Goal: Task Accomplishment & Management: Manage account settings

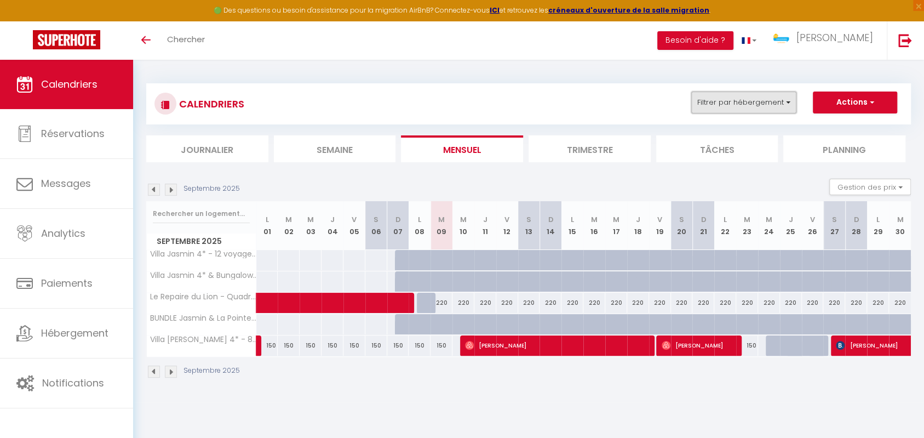
click at [778, 101] on button "Filtrer par hébergement" at bounding box center [743, 102] width 105 height 22
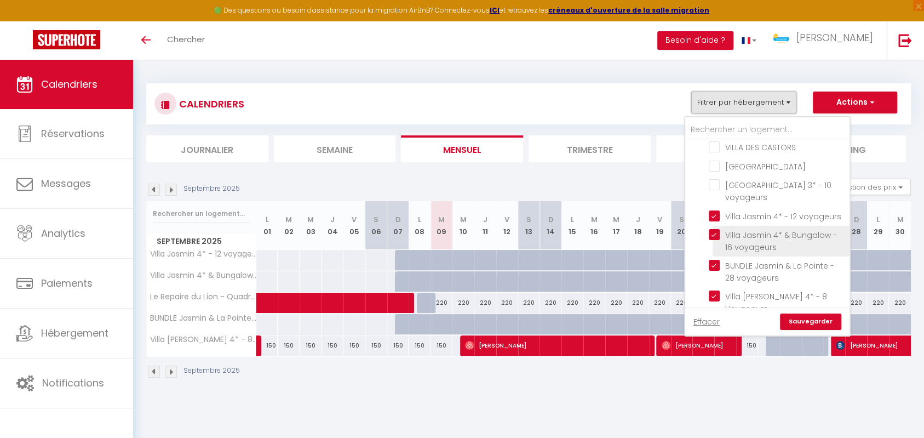
scroll to position [781, 0]
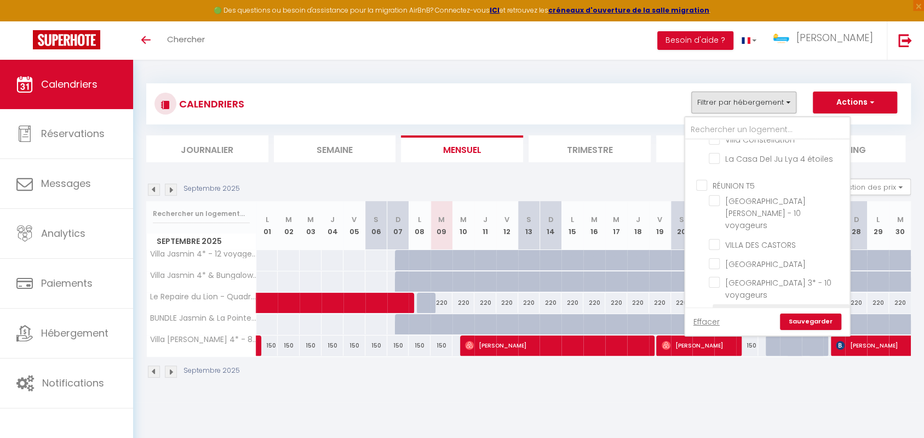
drag, startPoint x: 713, startPoint y: 243, endPoint x: 714, endPoint y: 251, distance: 7.7
click at [713, 307] on input "Villa Jasmin 4* - 12 voyageurs" at bounding box center [777, 312] width 137 height 11
checkbox input "false"
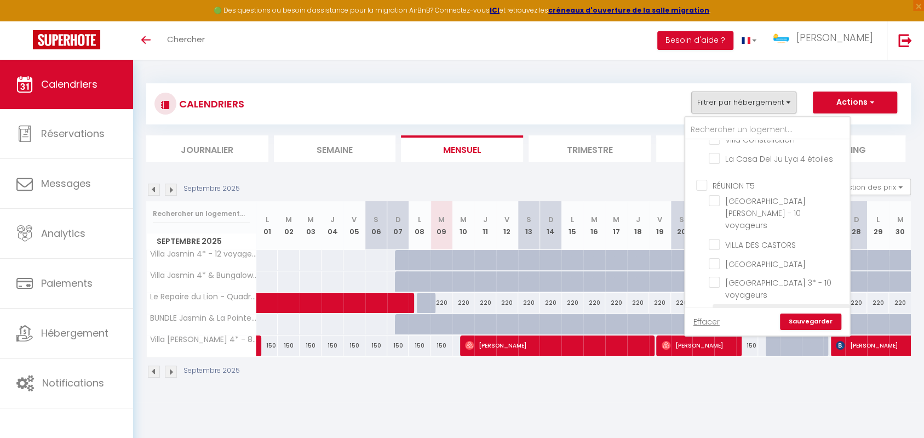
checkbox input "false"
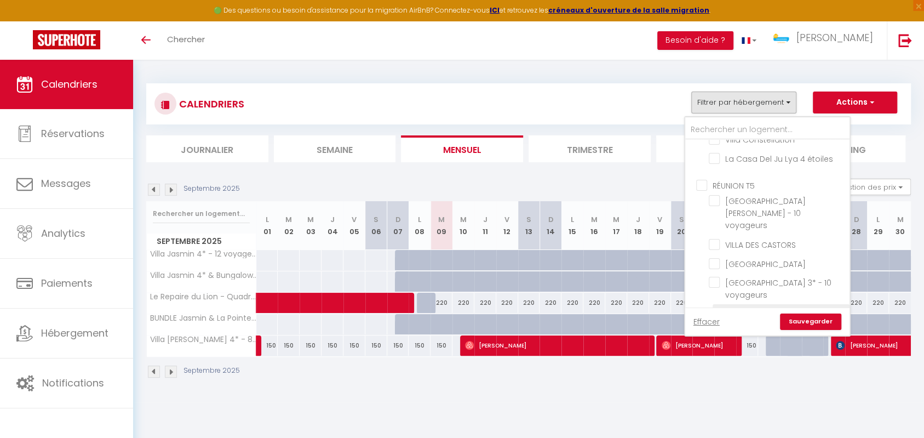
checkbox input "false"
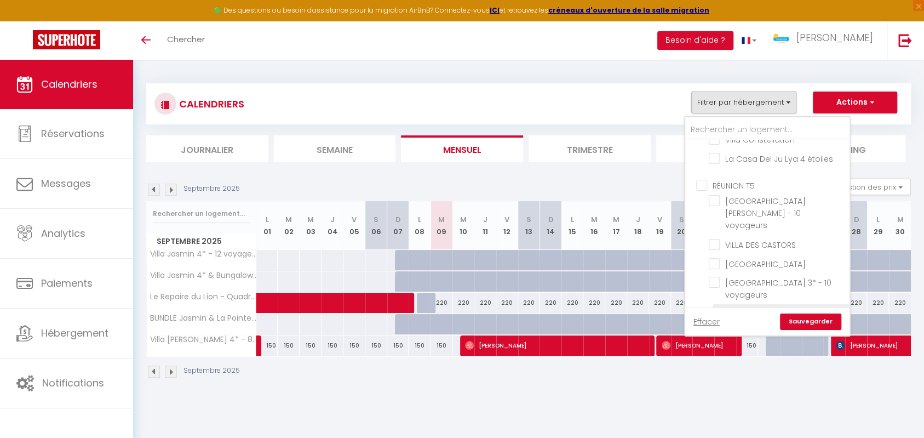
checkbox input "false"
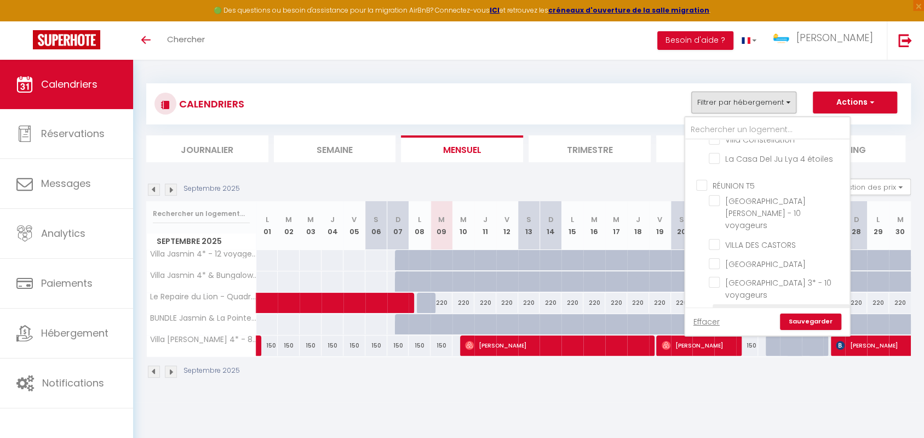
checkbox input "false"
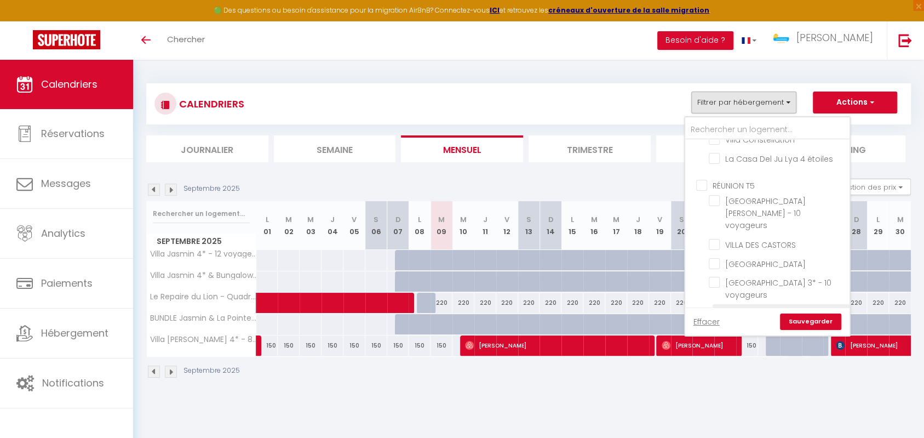
checkbox input "false"
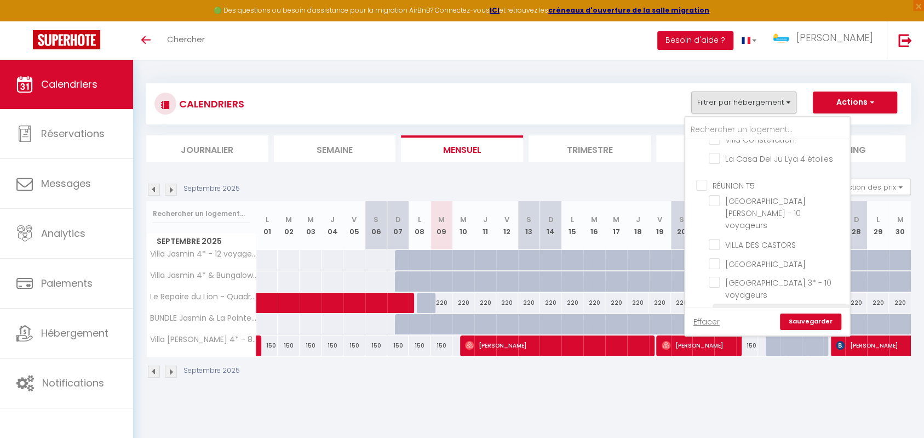
checkbox input "false"
checkbox input "true"
drag, startPoint x: 717, startPoint y: 274, endPoint x: 726, endPoint y: 278, distance: 10.6
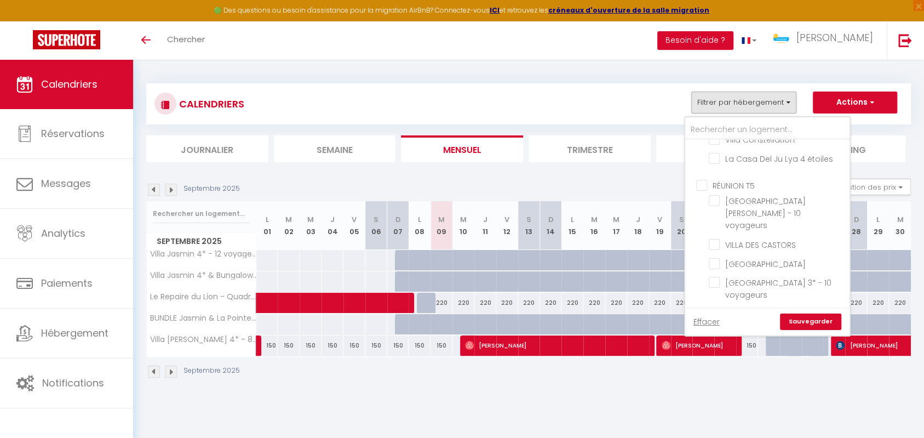
click at [717, 326] on input "Villa Jasmin 4* & Bungalow - 16 voyageurs" at bounding box center [777, 331] width 137 height 11
checkbox input "false"
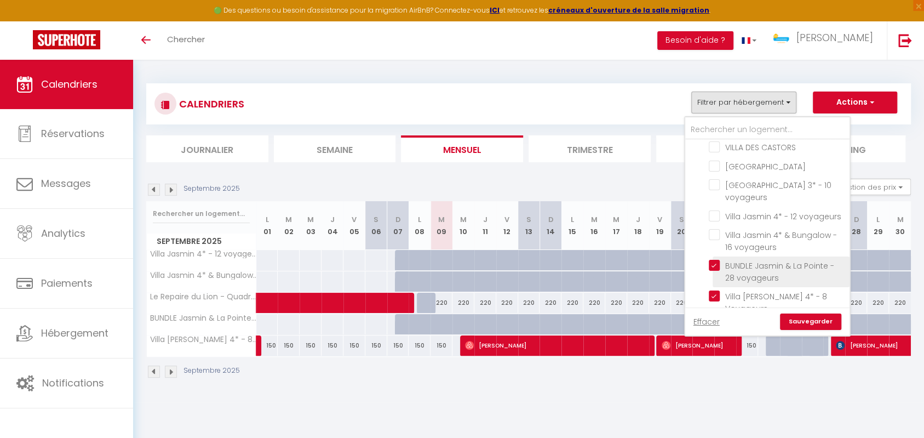
click at [715, 260] on input "BUNDLE Jasmin & La Pointe - 28 voyageurs" at bounding box center [777, 265] width 137 height 11
checkbox input "false"
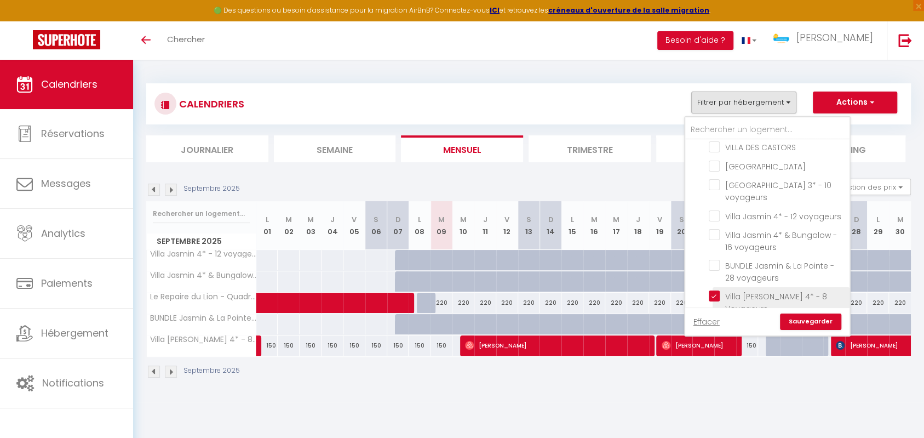
click at [717, 290] on input "Villa [PERSON_NAME] 4* - 8 Voyageurs" at bounding box center [777, 295] width 137 height 11
checkbox input "false"
click at [703, 329] on input "BELFORT T6" at bounding box center [778, 334] width 164 height 11
checkbox input "false"
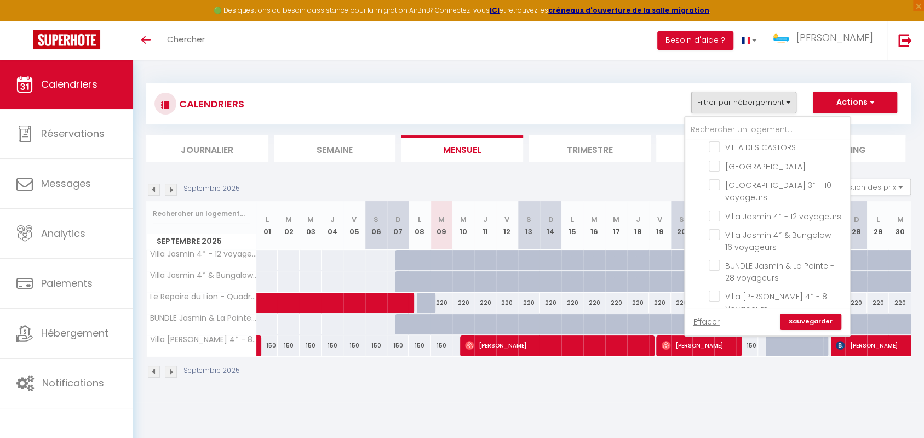
checkbox input "false"
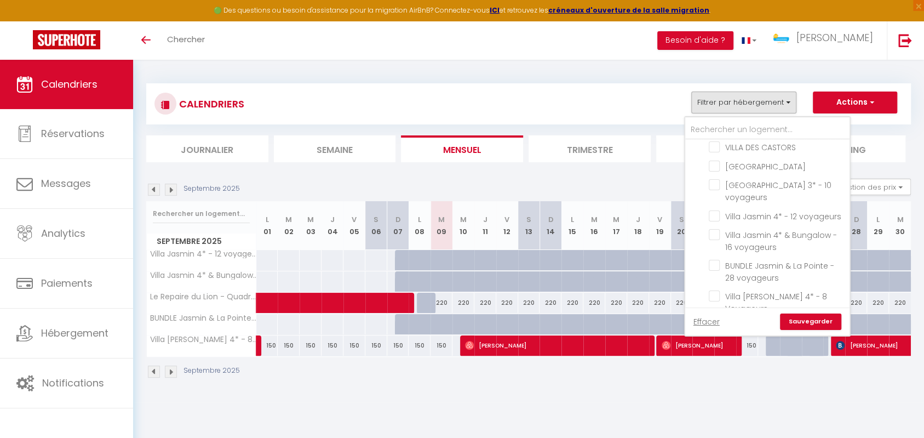
checkbox input "false"
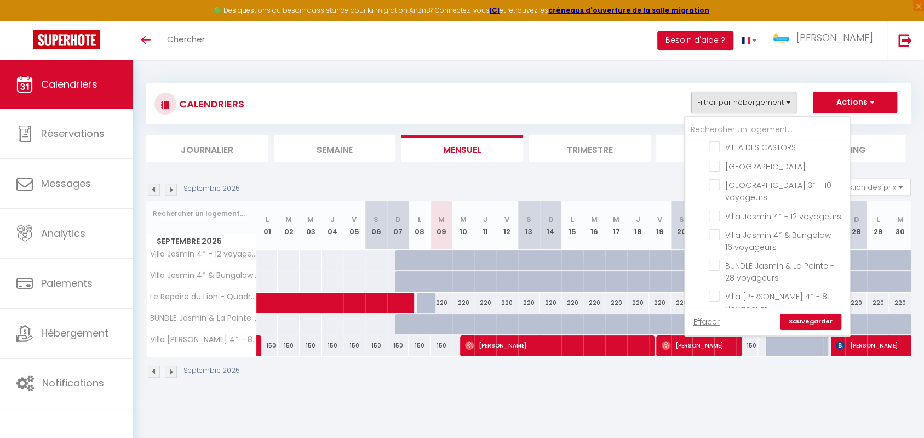
checkbox input "false"
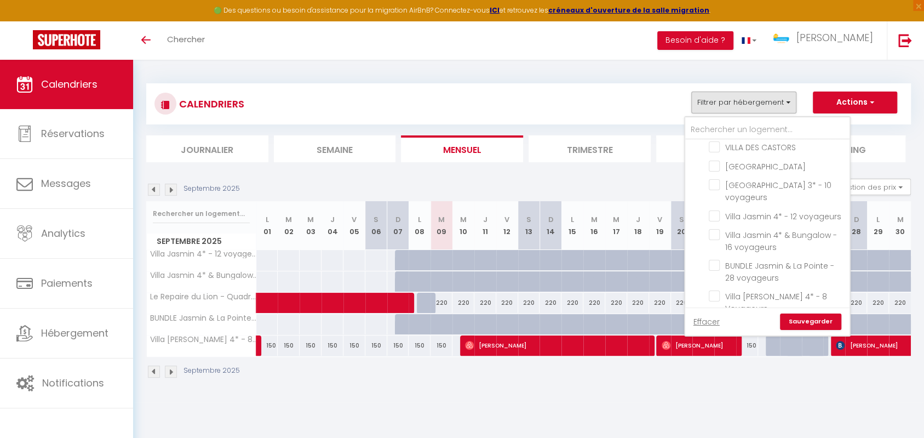
checkbox input "false"
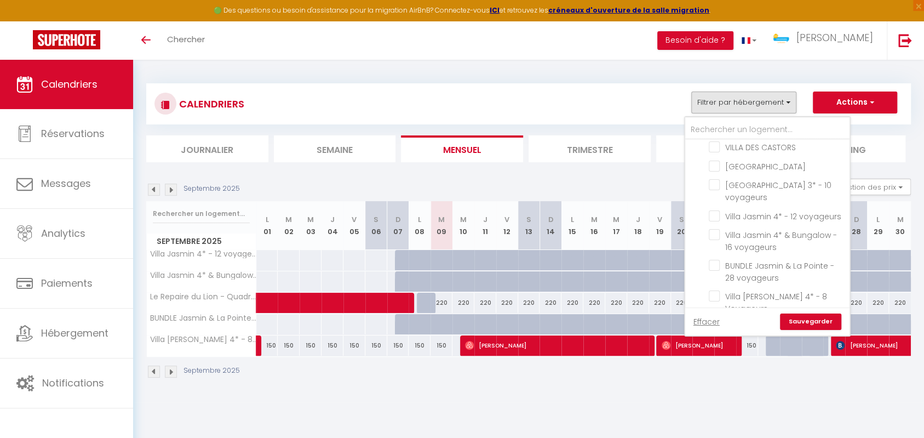
checkbox input "false"
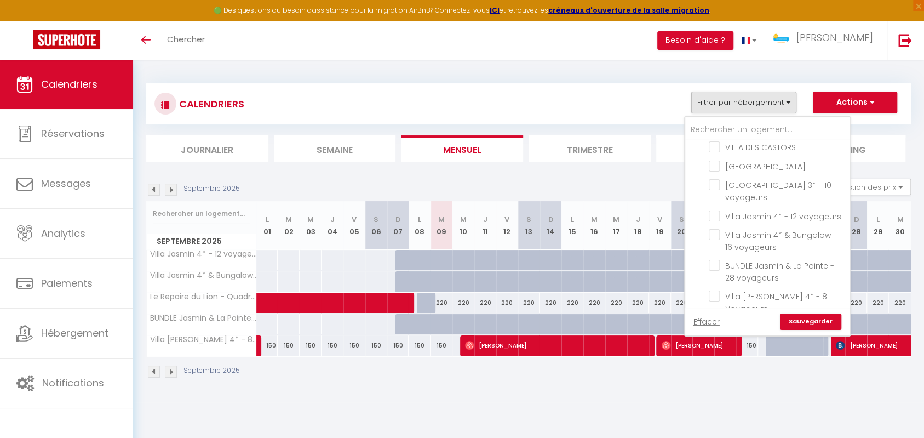
checkbox input "false"
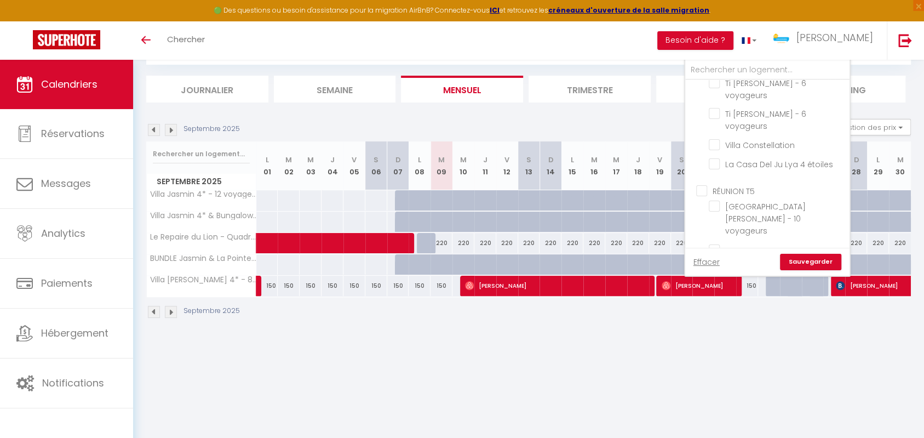
scroll to position [729, 0]
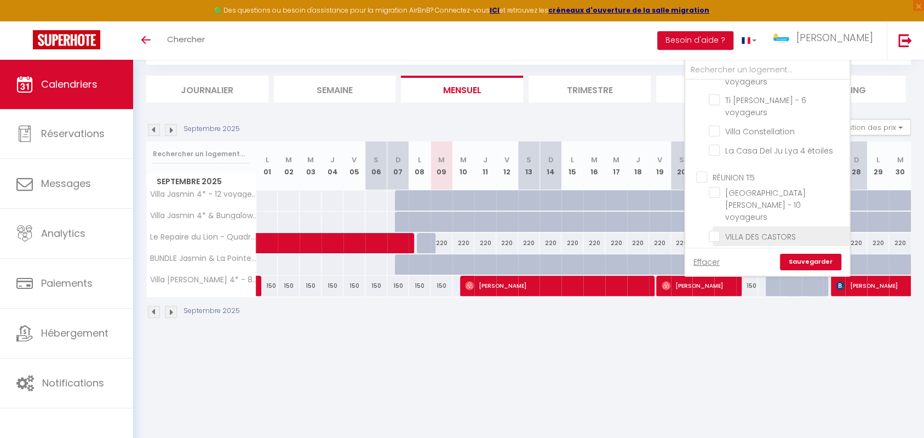
click at [715, 230] on input "VILLA DES CASTORS" at bounding box center [777, 235] width 137 height 11
checkbox input "true"
checkbox input "false"
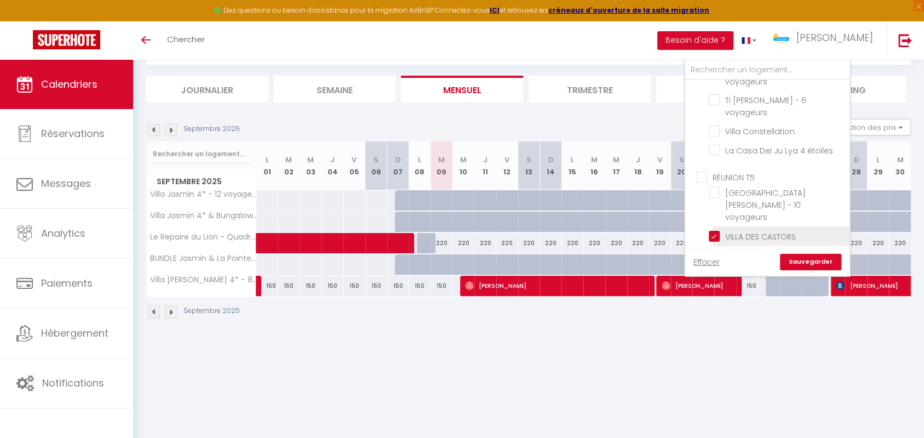
checkbox input "false"
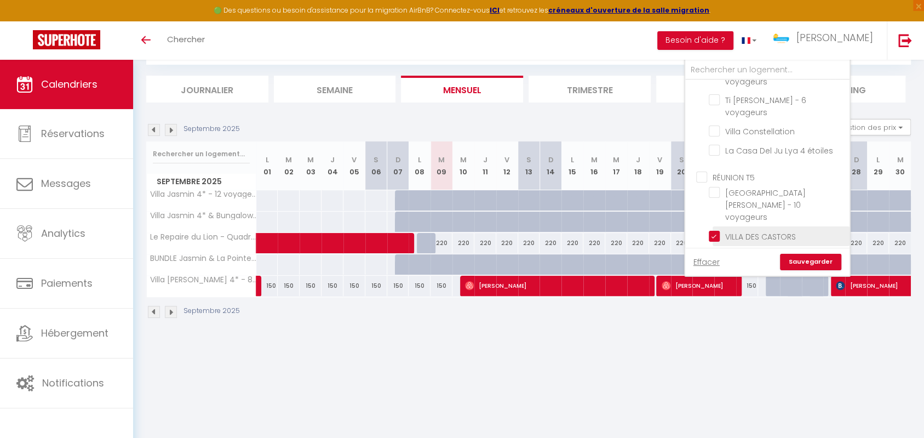
checkbox input "false"
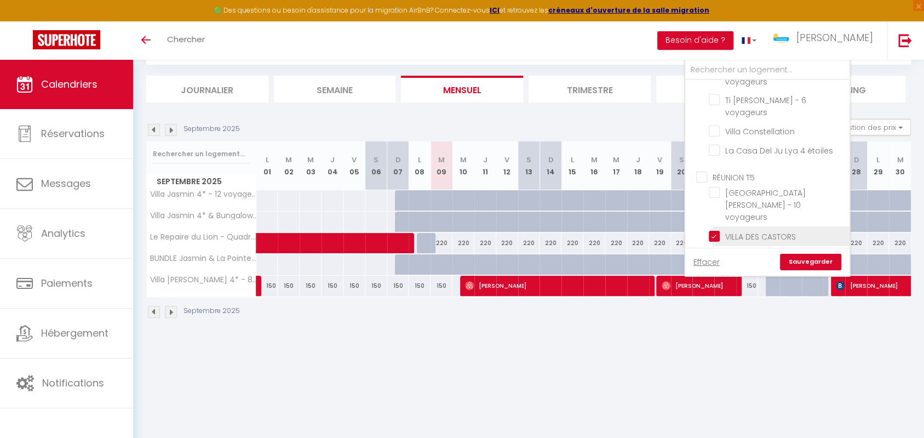
checkbox input "false"
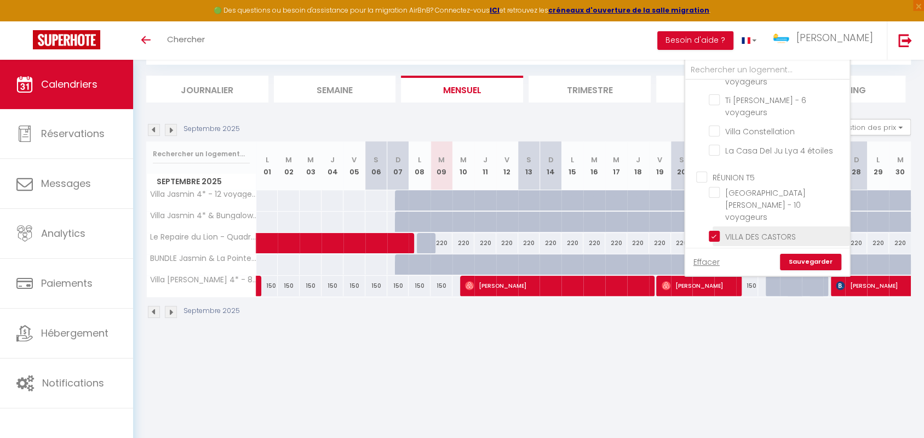
checkbox input "false"
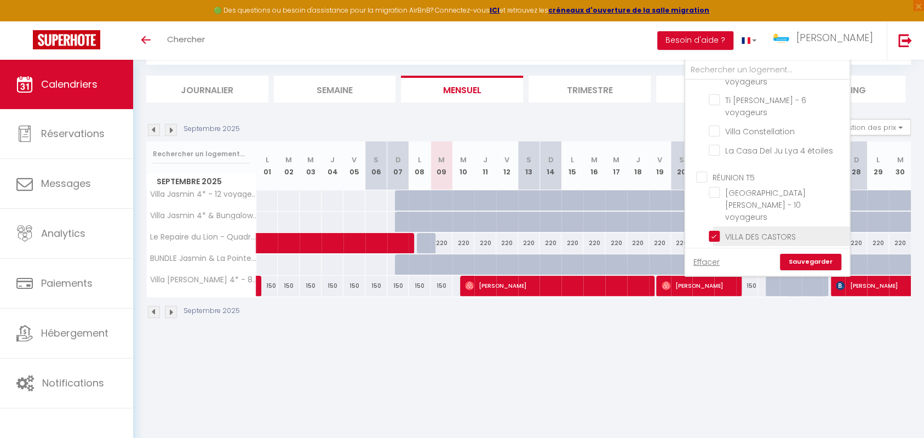
checkbox input "false"
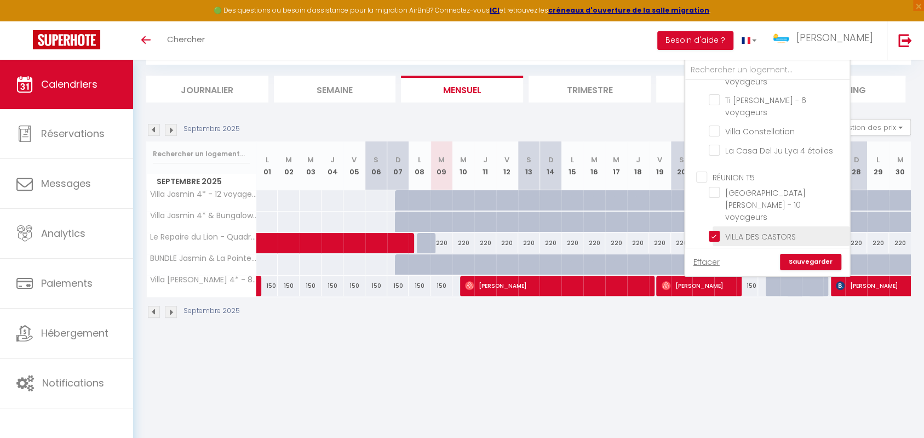
checkbox input "false"
click at [816, 260] on link "Sauvegarder" at bounding box center [810, 262] width 61 height 16
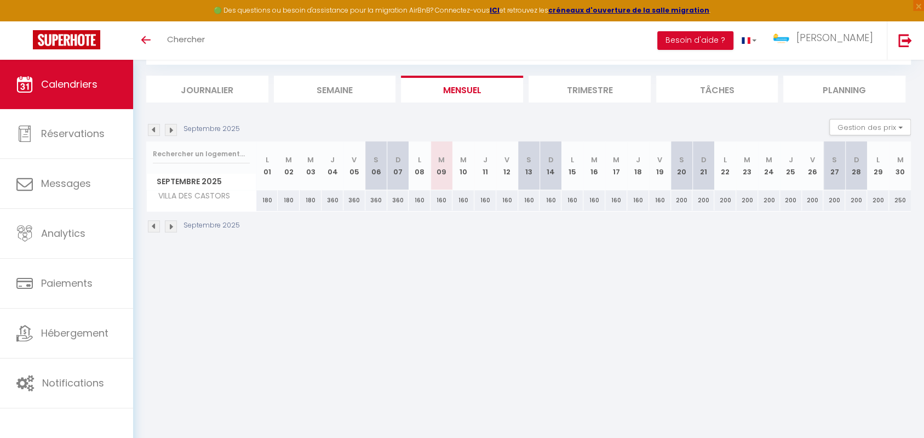
scroll to position [0, 0]
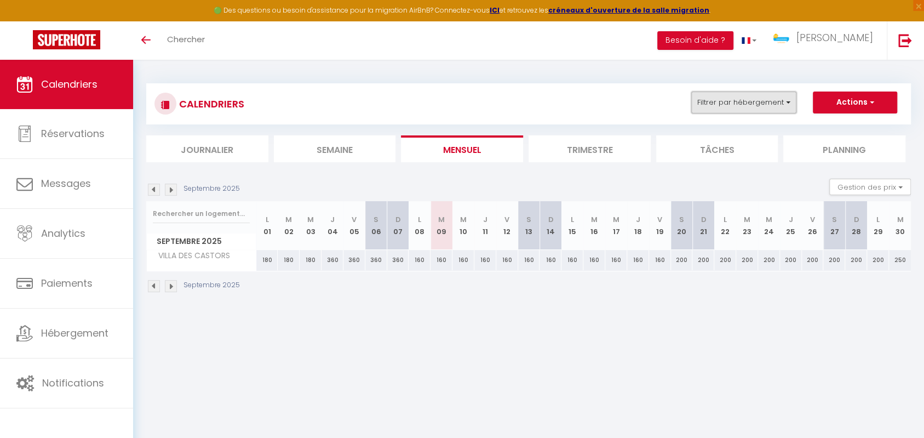
click at [771, 104] on button "Filtrer par hébergement" at bounding box center [743, 102] width 105 height 22
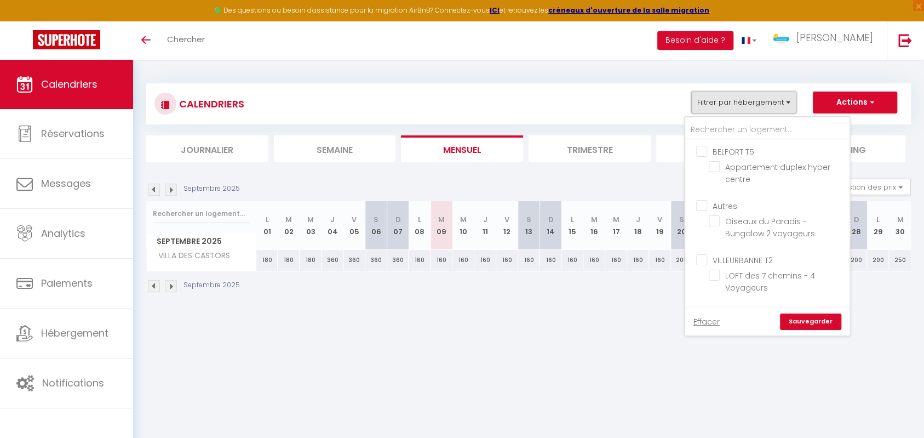
click at [786, 109] on button "Filtrer par hébergement" at bounding box center [743, 102] width 105 height 22
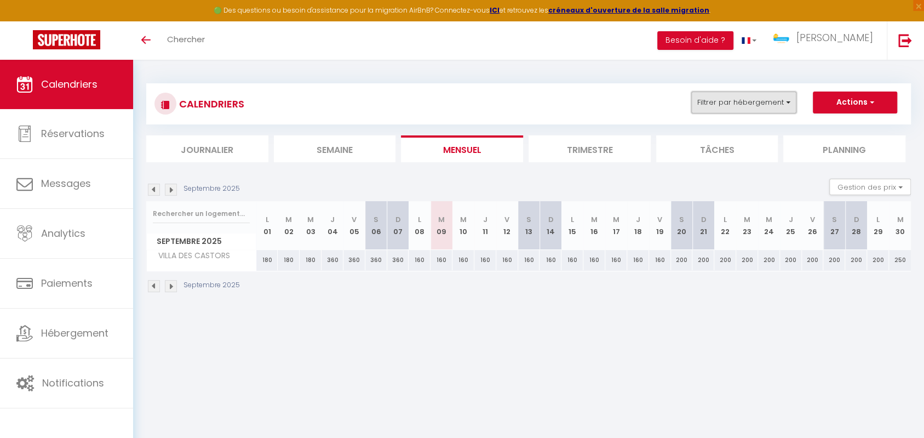
click at [793, 107] on button "Filtrer par hébergement" at bounding box center [743, 102] width 105 height 22
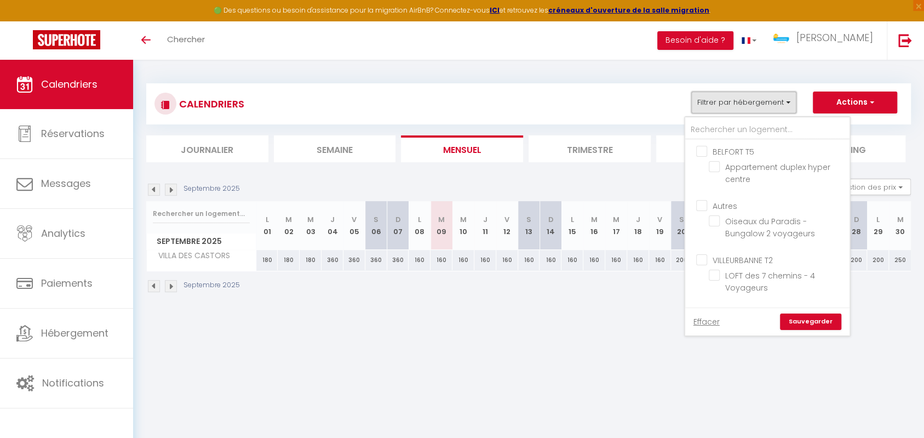
click at [793, 107] on button "Filtrer par hébergement" at bounding box center [743, 102] width 105 height 22
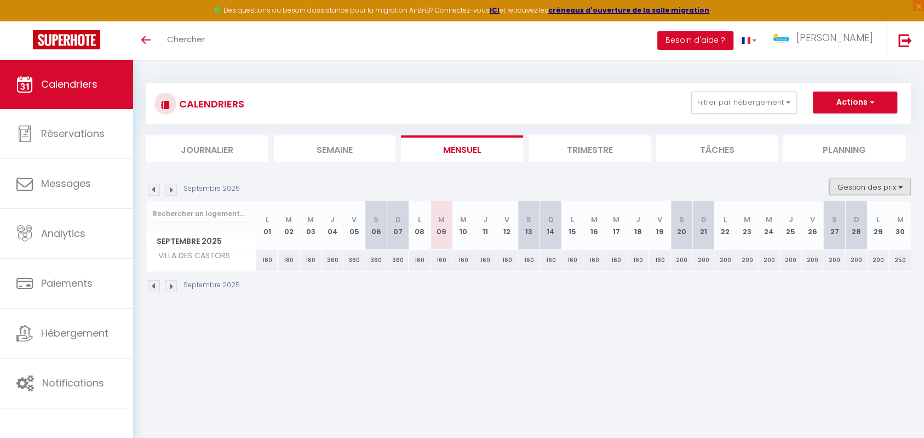
click at [867, 180] on button "Gestion des prix" at bounding box center [870, 187] width 82 height 16
click at [821, 221] on input "Nb Nuits minimum" at bounding box center [861, 220] width 99 height 11
checkbox input "true"
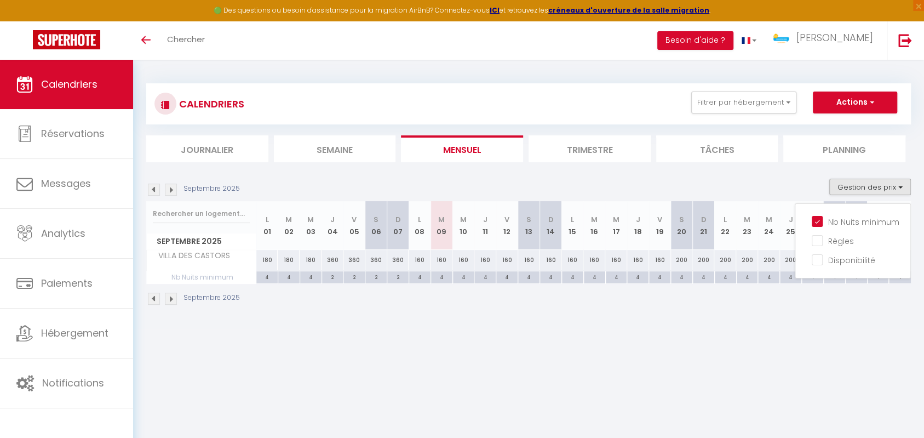
click at [690, 317] on div "CALENDRIERS Filtrer par hébergement BELFORT T5 Appartement duplex hyper centre …" at bounding box center [528, 195] width 791 height 270
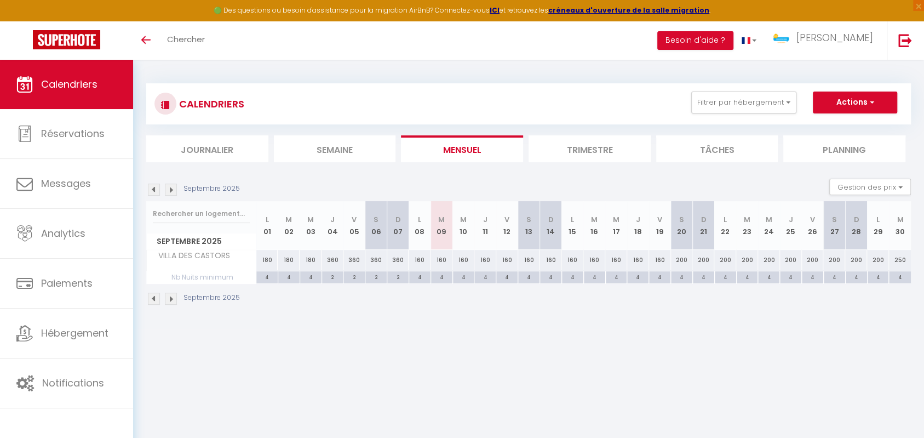
click at [148, 190] on img at bounding box center [154, 190] width 12 height 12
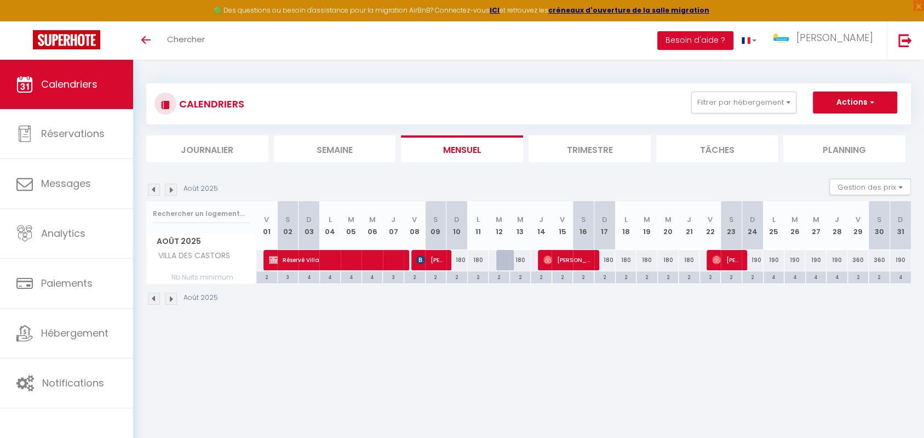
click at [157, 191] on img at bounding box center [154, 190] width 12 height 12
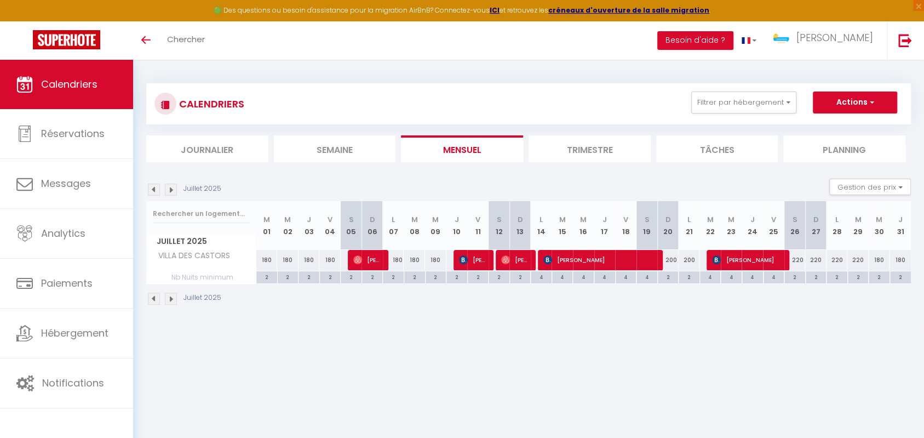
click at [156, 191] on img at bounding box center [154, 190] width 12 height 12
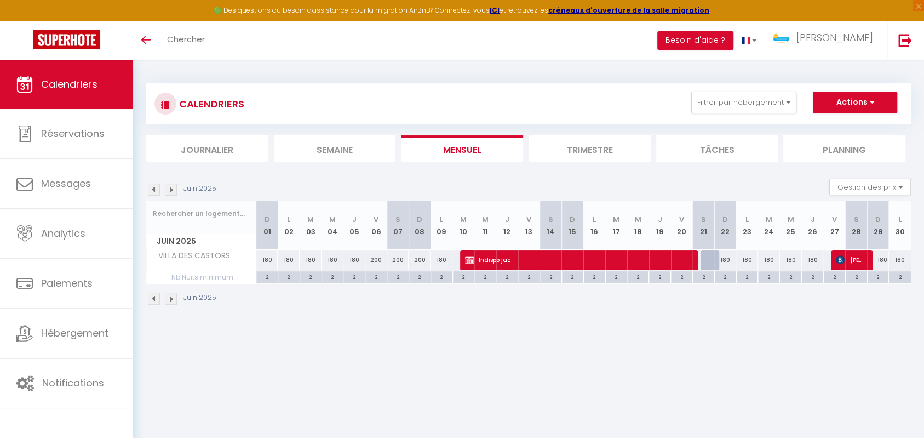
click at [156, 191] on img at bounding box center [154, 190] width 12 height 12
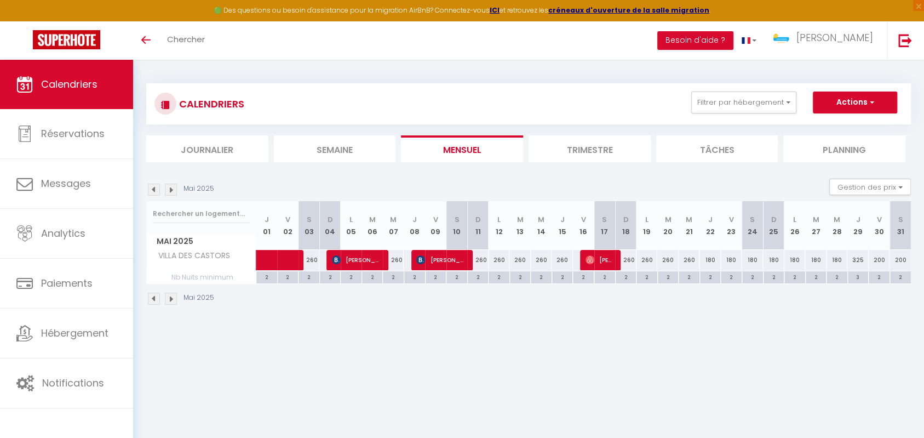
click at [158, 190] on img at bounding box center [154, 190] width 12 height 12
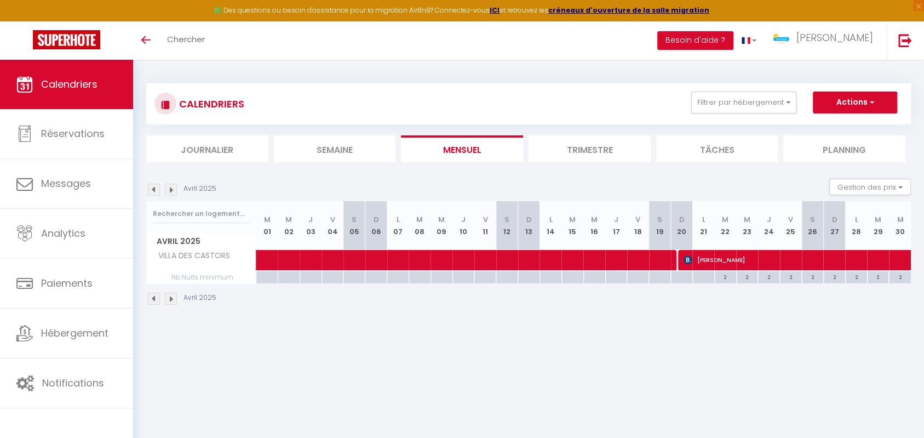
click at [157, 189] on img at bounding box center [154, 190] width 12 height 12
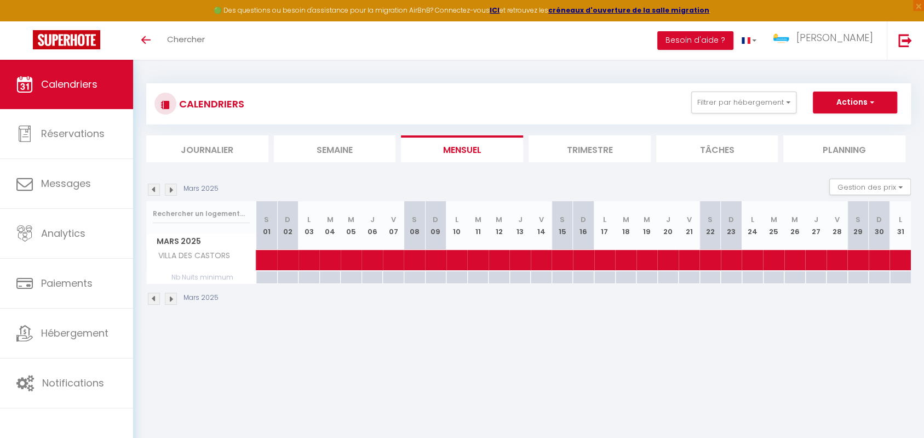
click at [169, 190] on img at bounding box center [171, 190] width 12 height 12
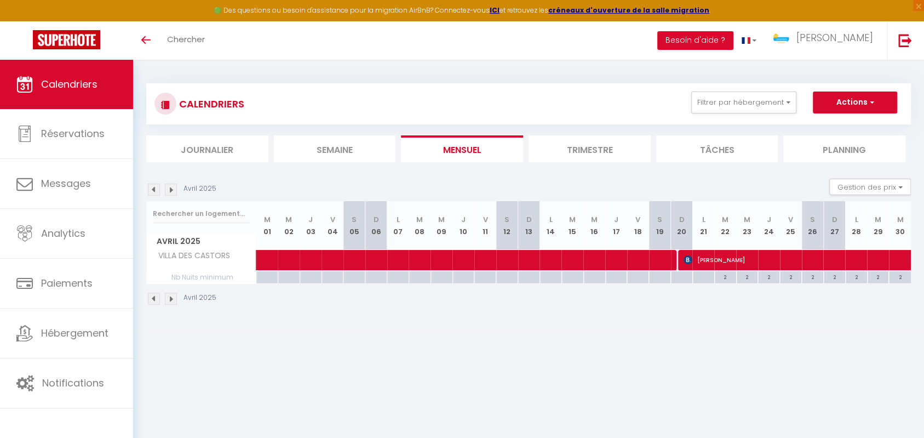
click at [169, 190] on img at bounding box center [171, 190] width 12 height 12
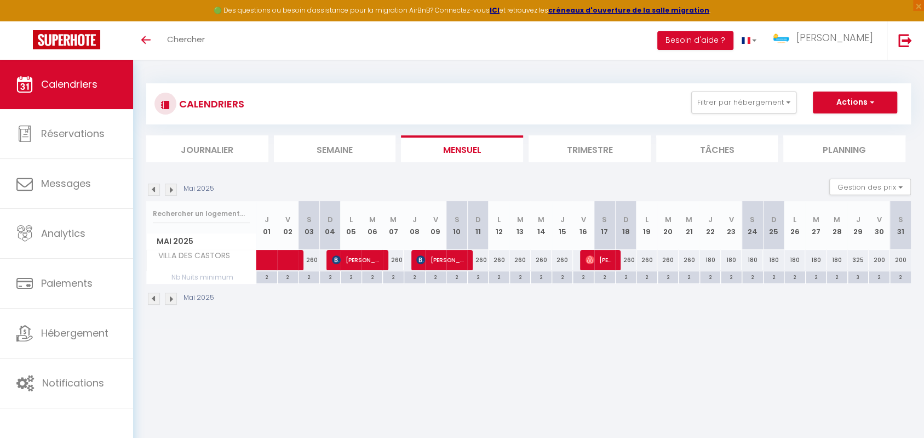
click at [169, 190] on img at bounding box center [171, 190] width 12 height 12
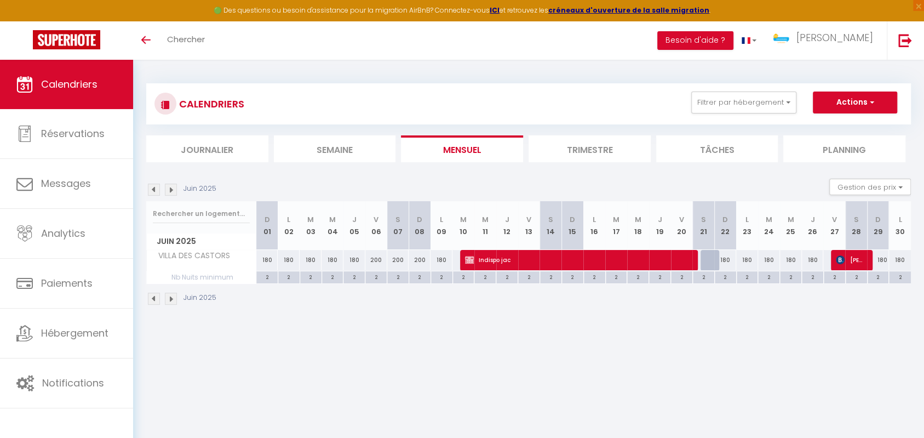
click at [152, 188] on img at bounding box center [154, 190] width 12 height 12
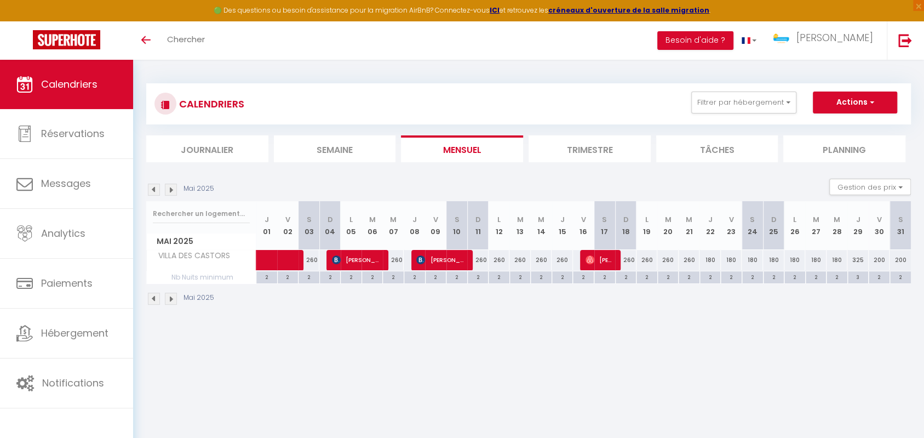
click at [167, 189] on img at bounding box center [171, 190] width 12 height 12
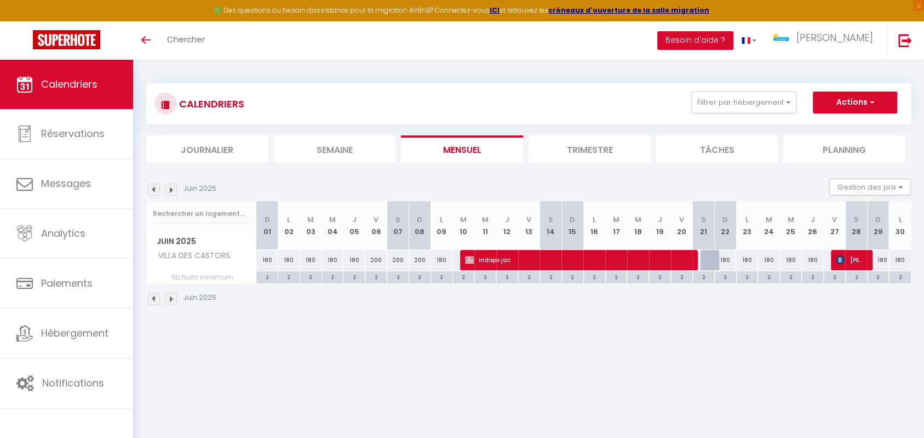
click at [167, 189] on img at bounding box center [171, 190] width 12 height 12
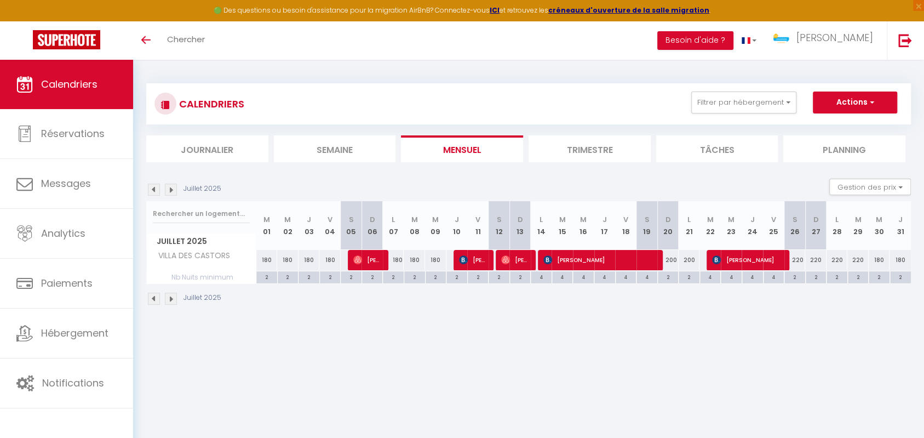
click at [167, 189] on img at bounding box center [171, 190] width 12 height 12
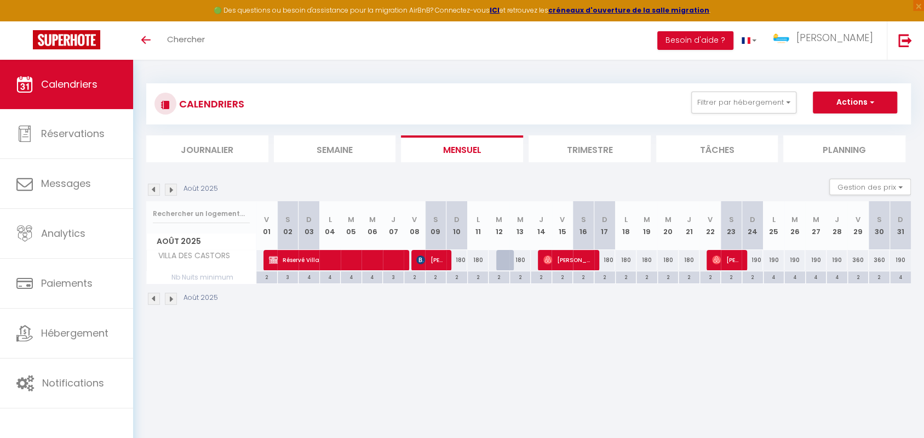
click at [167, 189] on img at bounding box center [171, 190] width 12 height 12
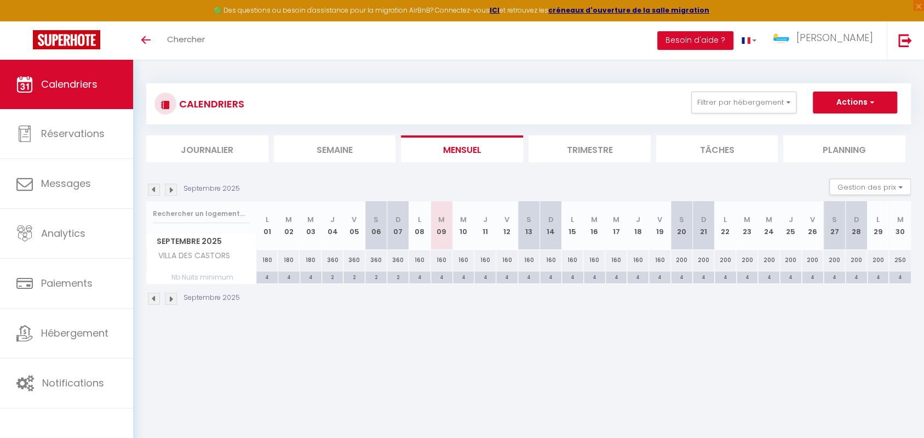
click at [171, 190] on img at bounding box center [171, 190] width 12 height 12
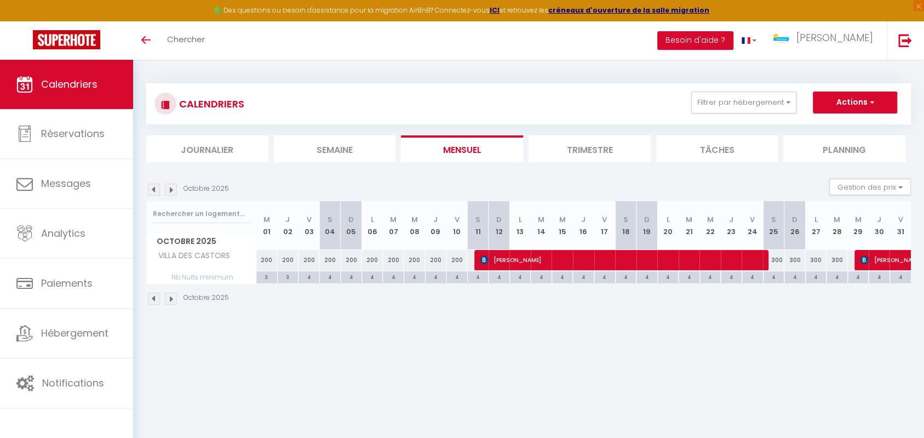
click at [172, 190] on img at bounding box center [171, 190] width 12 height 12
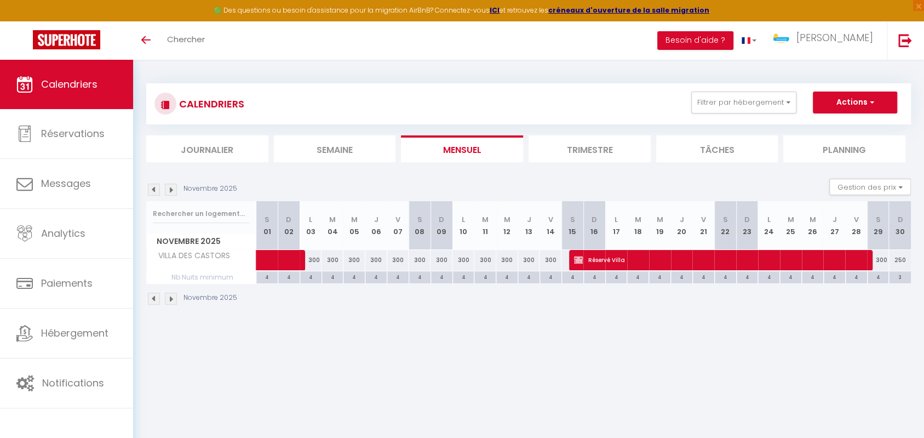
click at [170, 190] on img at bounding box center [171, 190] width 12 height 12
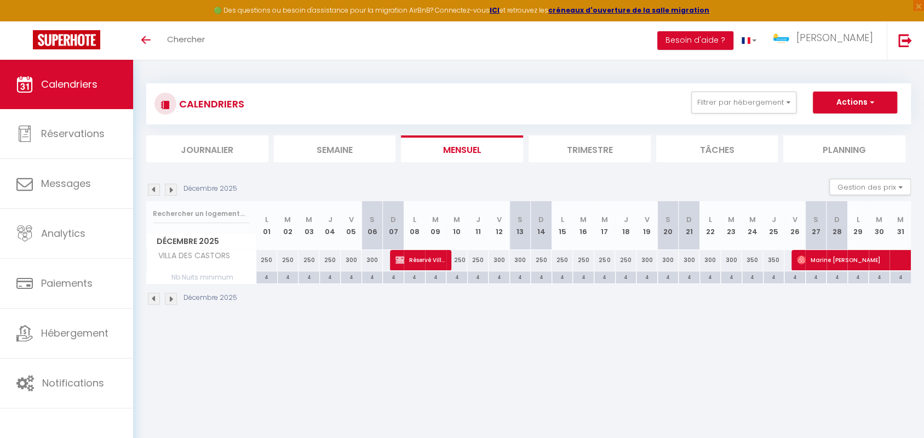
click at [156, 189] on img at bounding box center [154, 190] width 12 height 12
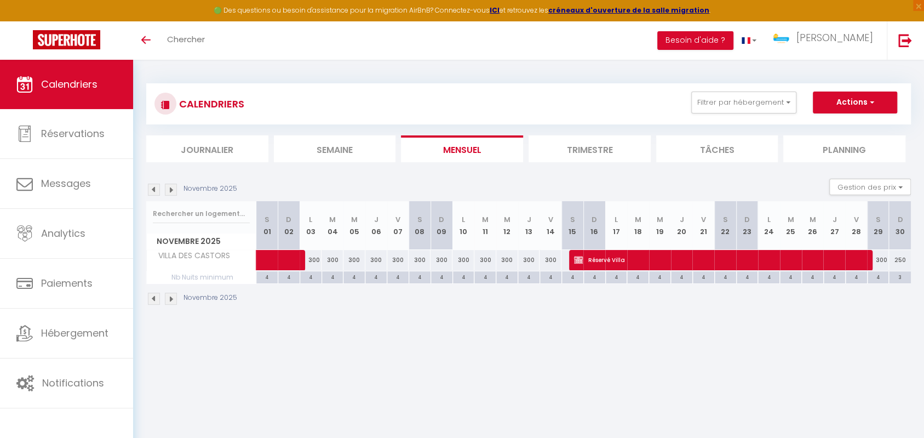
click at [156, 189] on img at bounding box center [154, 190] width 12 height 12
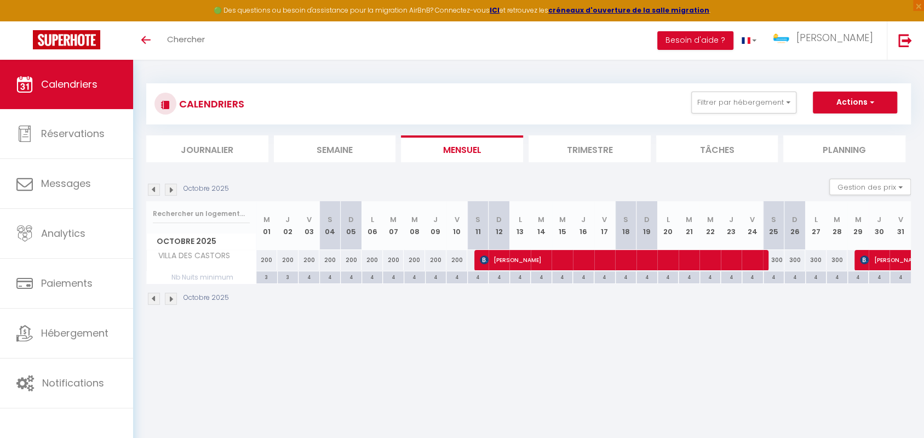
click at [154, 189] on img at bounding box center [154, 190] width 12 height 12
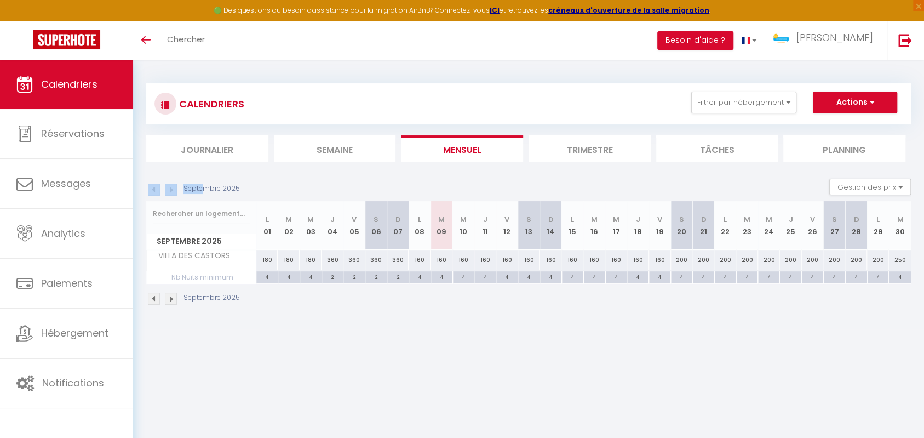
drag, startPoint x: 238, startPoint y: 190, endPoint x: 356, endPoint y: 285, distance: 151.2
click at [202, 190] on div "Septembre 2025" at bounding box center [194, 190] width 97 height 12
click at [374, 332] on body "🟢 Des questions ou besoin d'assistance pour la migration AirBnB? Connectez-vous…" at bounding box center [462, 279] width 924 height 438
click at [543, 364] on body "🟢 Des questions ou besoin d'assistance pour la migration AirBnB? Connectez-vous…" at bounding box center [462, 279] width 924 height 438
click at [481, 173] on section "Septembre 2025 Gestion des prix Nb Nuits minimum Règles Disponibilité Septembre…" at bounding box center [528, 242] width 765 height 148
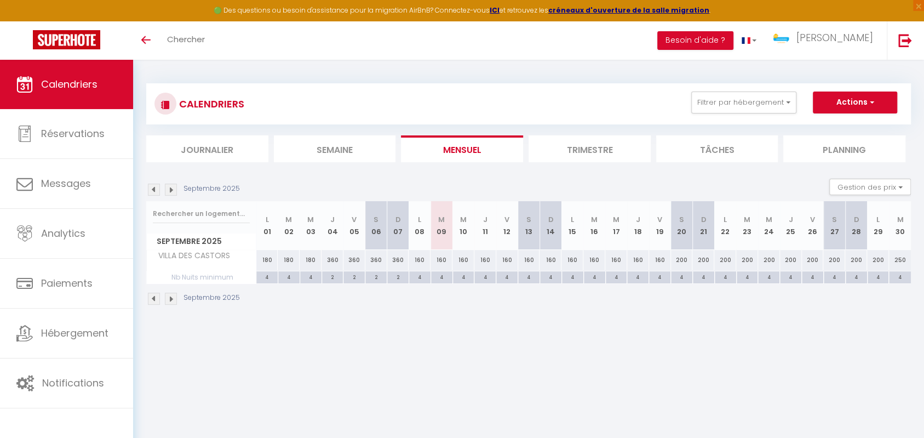
click at [423, 350] on body "🟢 Des questions ou besoin d'assistance pour la migration AirBnB? Connectez-vous…" at bounding box center [462, 279] width 924 height 438
click at [389, 187] on div "Septembre 2025 Gestion des prix Nb Nuits minimum Règles Disponibilité" at bounding box center [528, 190] width 765 height 22
click at [339, 366] on body "🟢 Des questions ou besoin d'assistance pour la migration AirBnB? Connectez-vous…" at bounding box center [462, 279] width 924 height 438
click at [740, 107] on button "Filtrer par hébergement" at bounding box center [743, 102] width 105 height 22
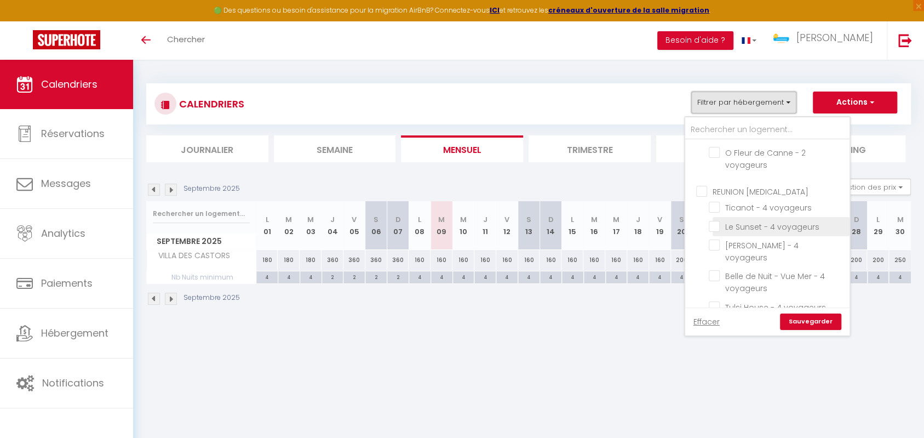
scroll to position [779, 0]
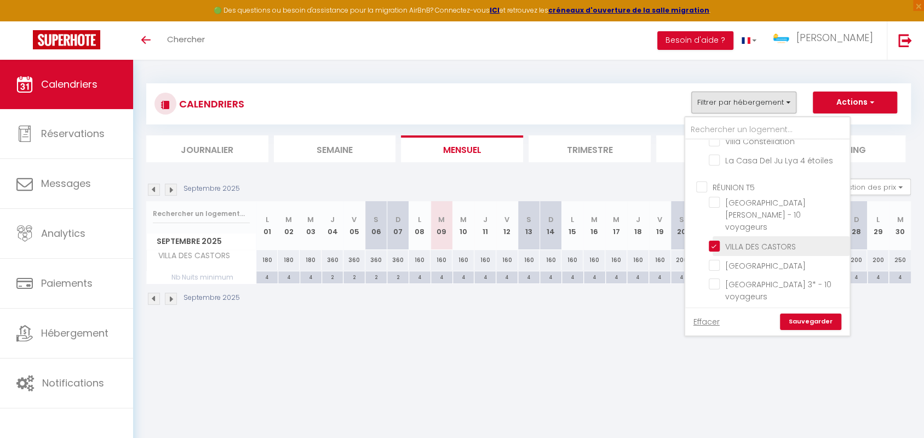
click at [713, 239] on input "VILLA DES CASTORS" at bounding box center [777, 244] width 137 height 11
checkbox input "false"
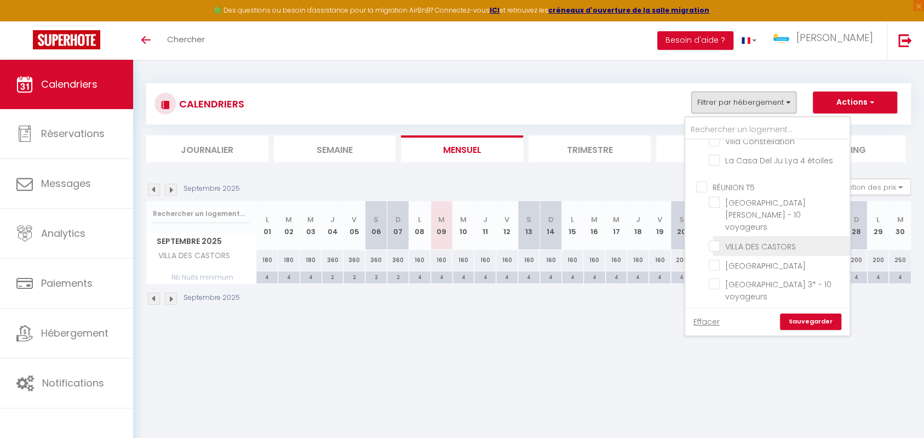
checkbox input "false"
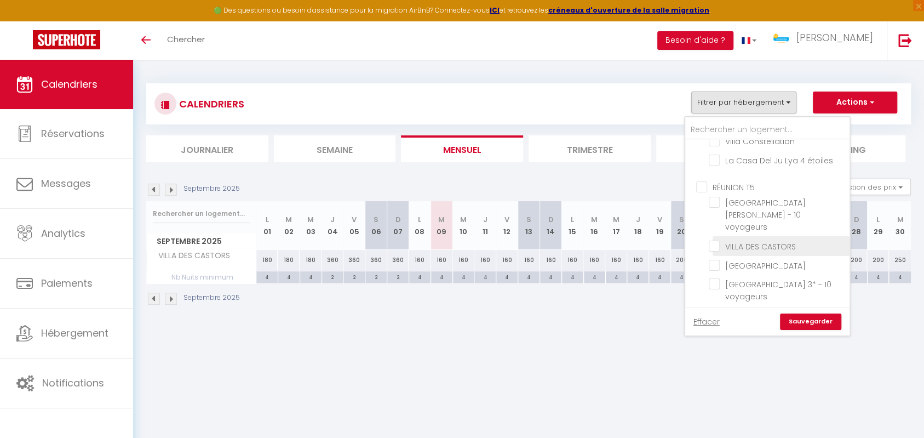
checkbox input "false"
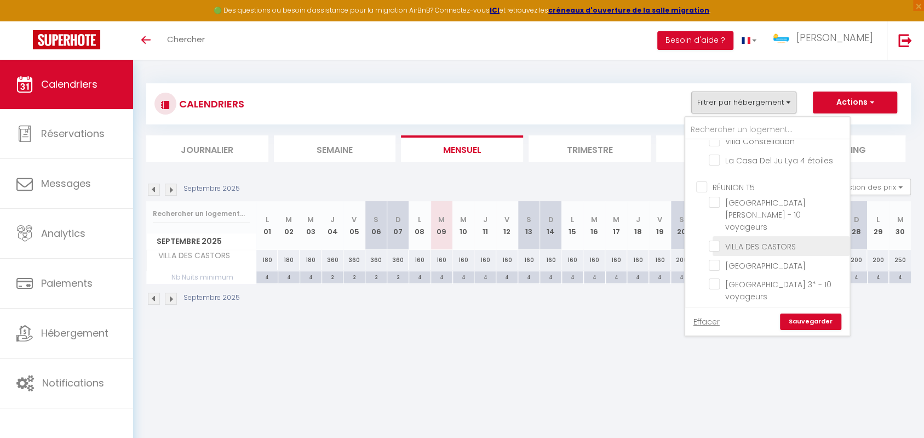
checkbox input "false"
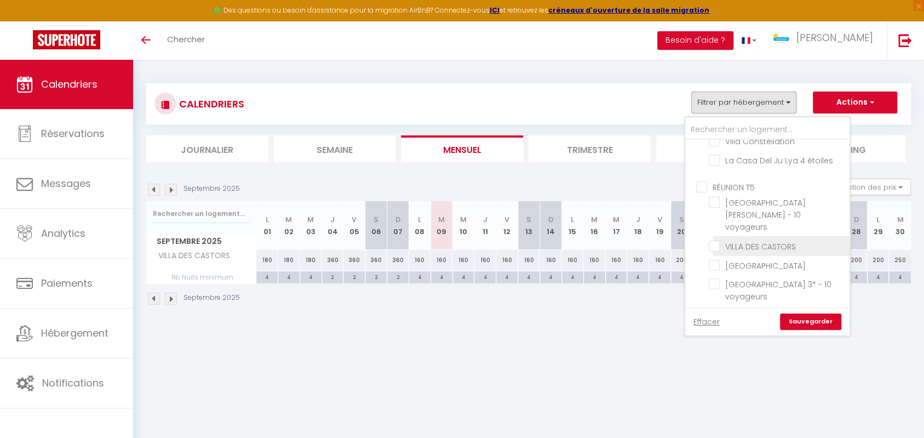
checkbox input "false"
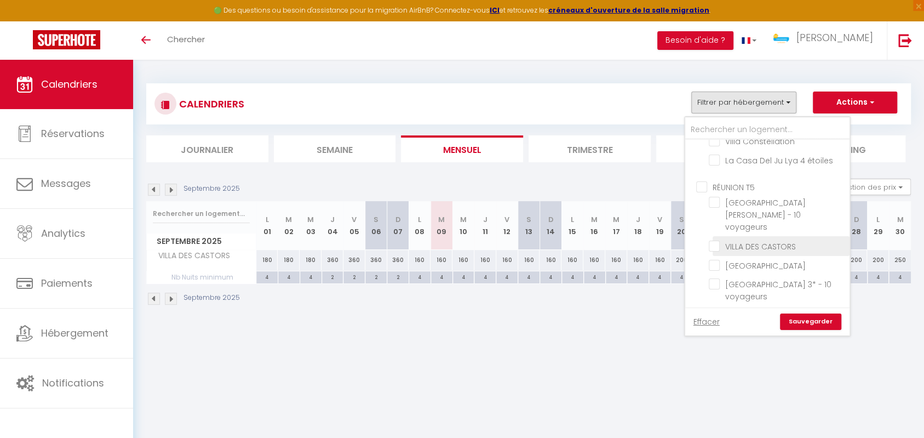
checkbox input "false"
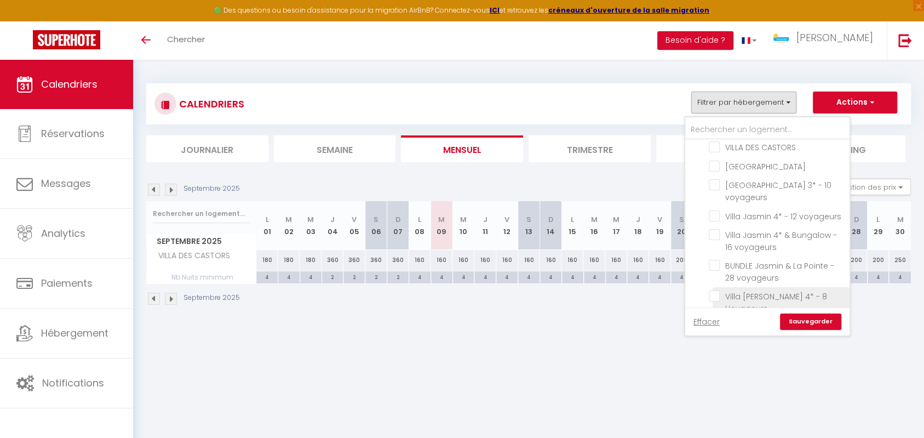
scroll to position [781, 0]
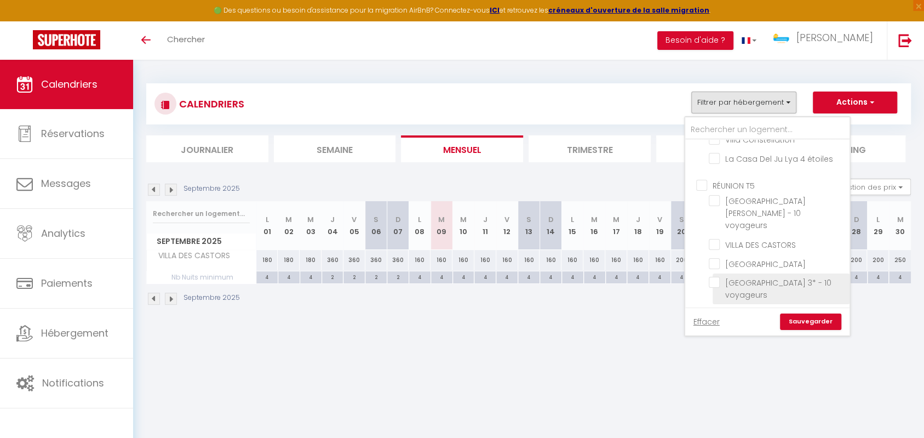
click at [713, 277] on input "[GEOGRAPHIC_DATA] 3* - 10 voyageurs" at bounding box center [777, 282] width 137 height 11
checkbox input "true"
checkbox input "false"
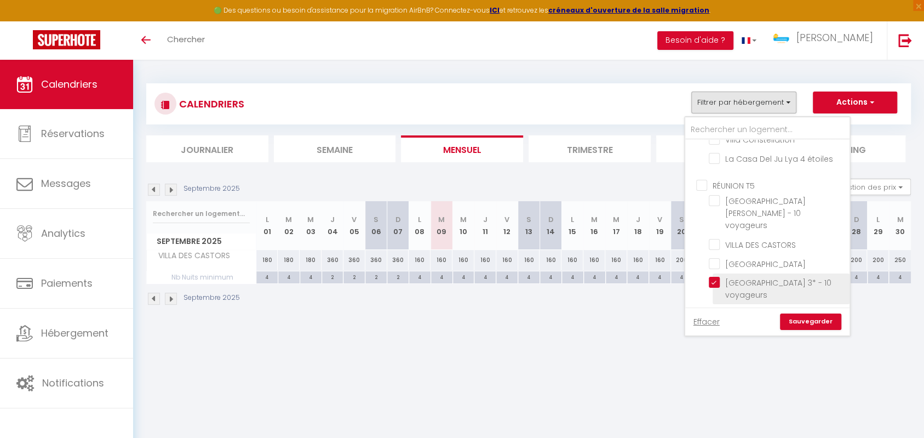
checkbox input "false"
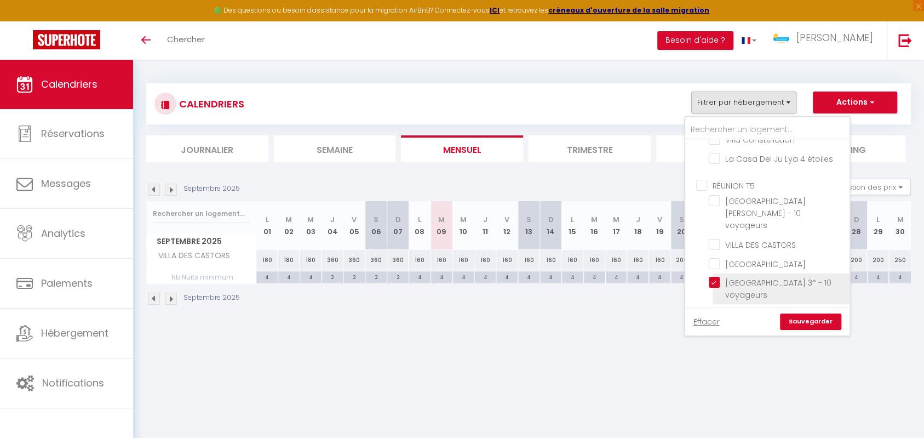
checkbox input "false"
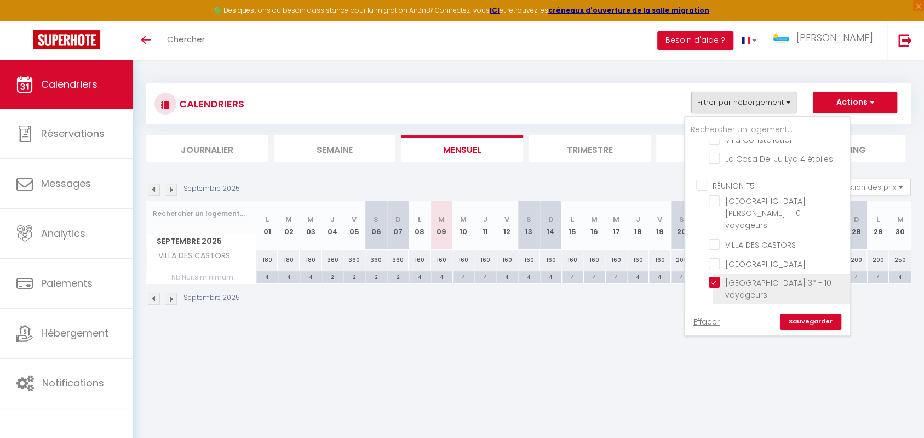
checkbox input "false"
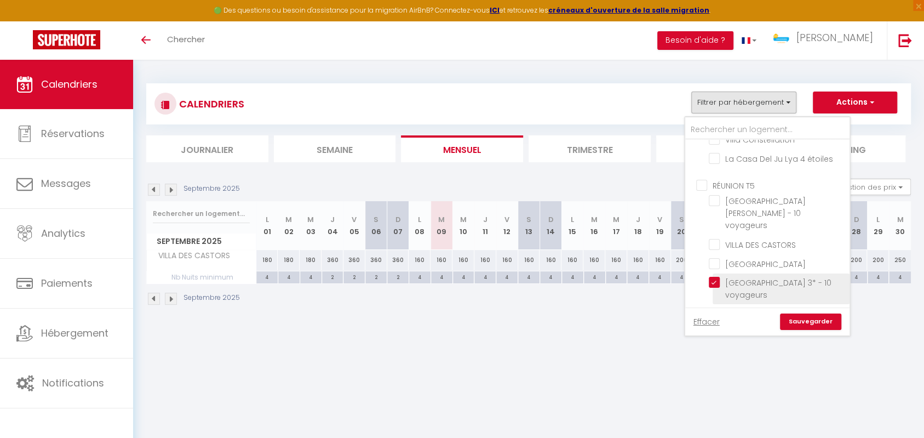
checkbox input "false"
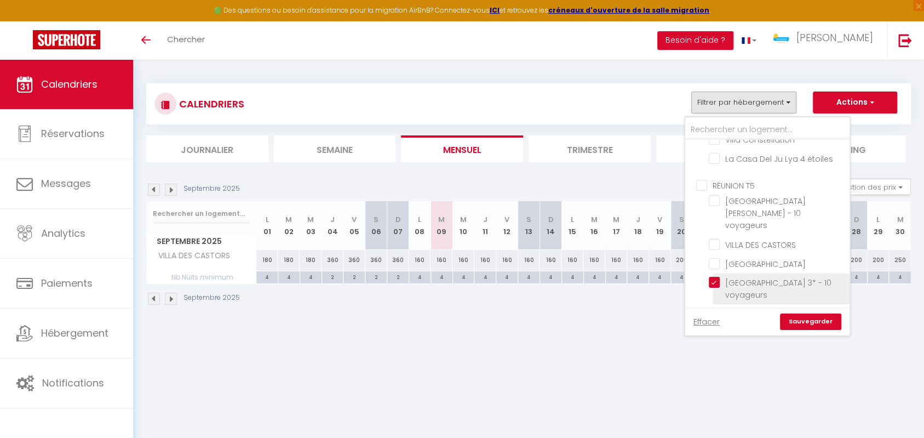
checkbox input "false"
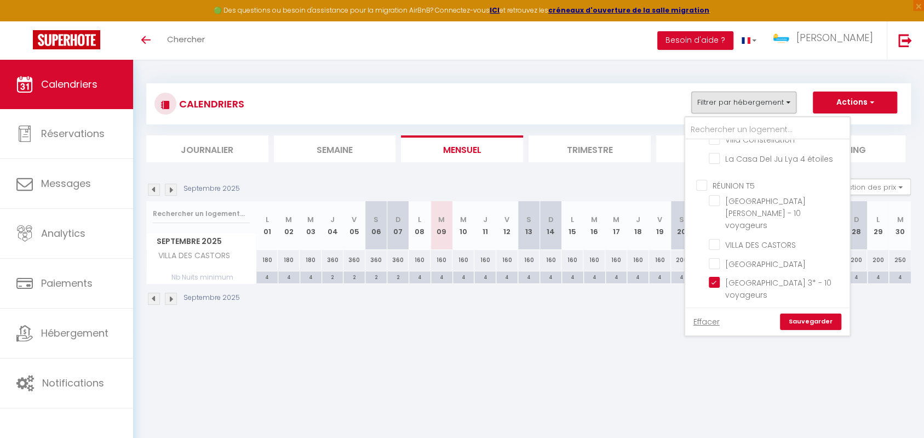
click at [813, 320] on link "Sauvegarder" at bounding box center [810, 321] width 61 height 16
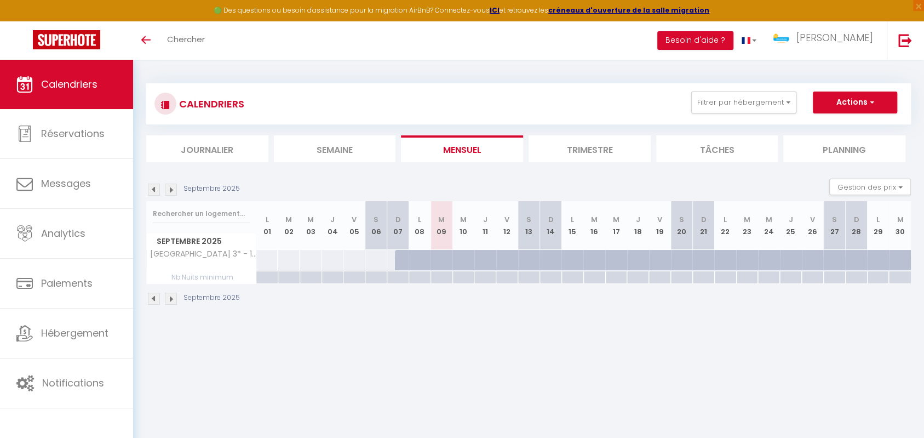
click at [170, 188] on img at bounding box center [171, 190] width 12 height 12
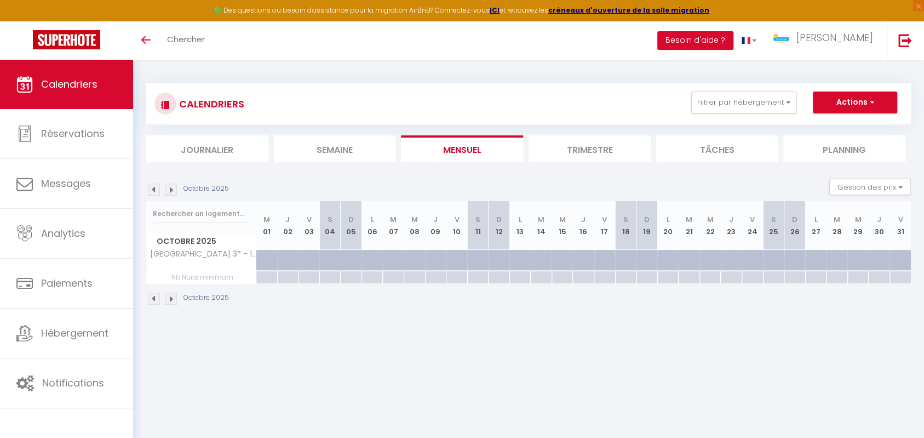
click at [170, 188] on img at bounding box center [171, 190] width 12 height 12
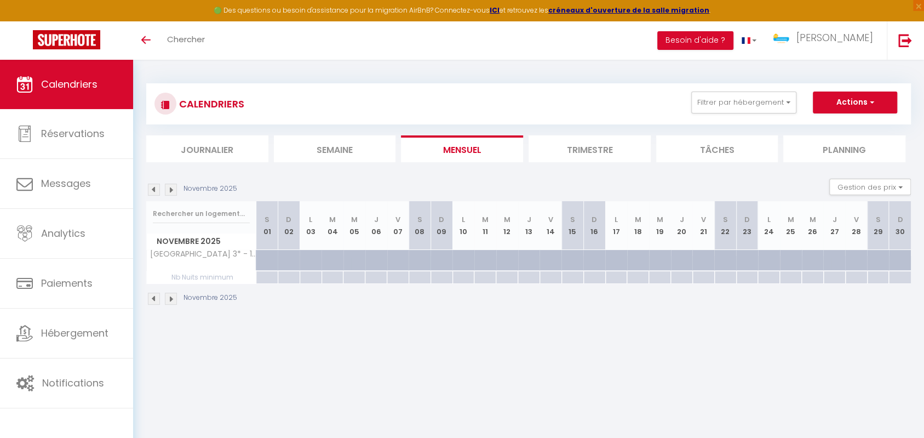
click at [153, 188] on img at bounding box center [154, 190] width 12 height 12
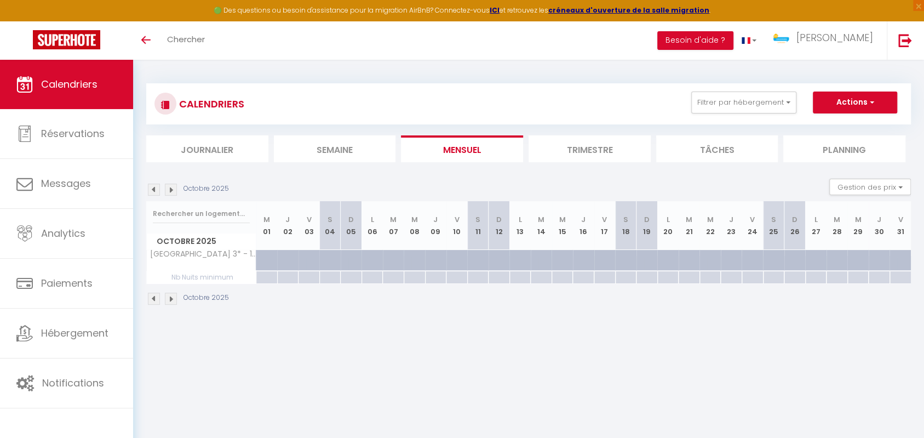
click at [153, 188] on img at bounding box center [154, 190] width 12 height 12
